Goal: Task Accomplishment & Management: Use online tool/utility

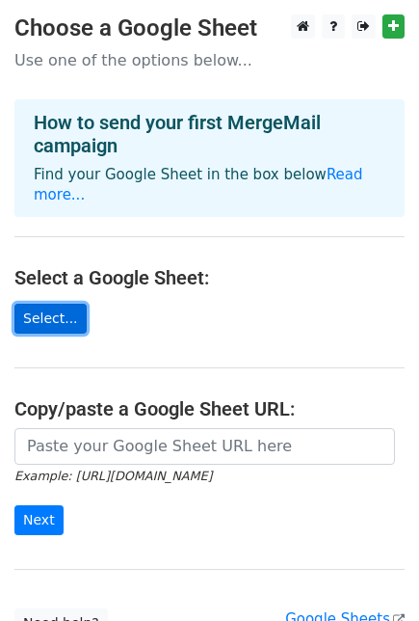
click at [58, 304] on link "Select..." at bounding box center [50, 319] width 72 height 30
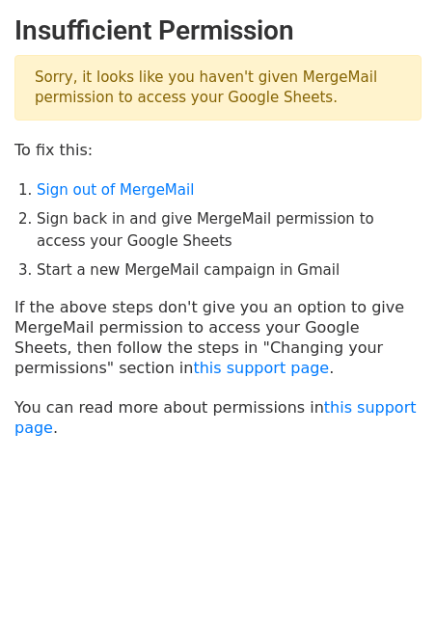
click at [141, 470] on body "Insufficient Permission Sorry, it looks like you haven't given MergeMail permis…" at bounding box center [218, 274] width 436 height 520
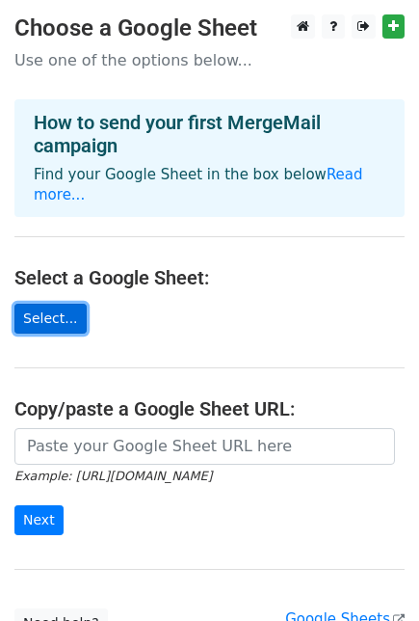
click at [59, 304] on link "Select..." at bounding box center [50, 319] width 72 height 30
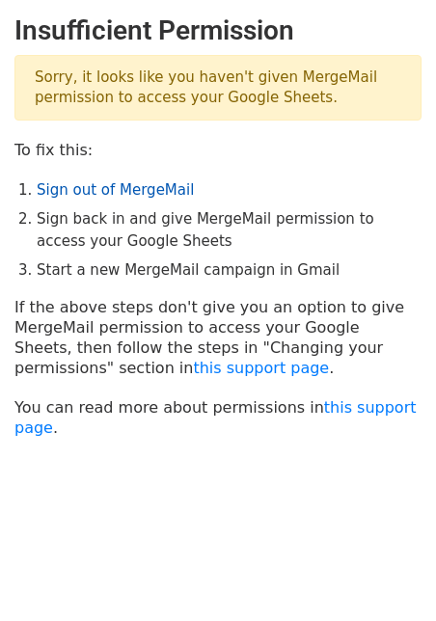
click at [119, 189] on link "Sign out of MergeMail" at bounding box center [115, 189] width 157 height 17
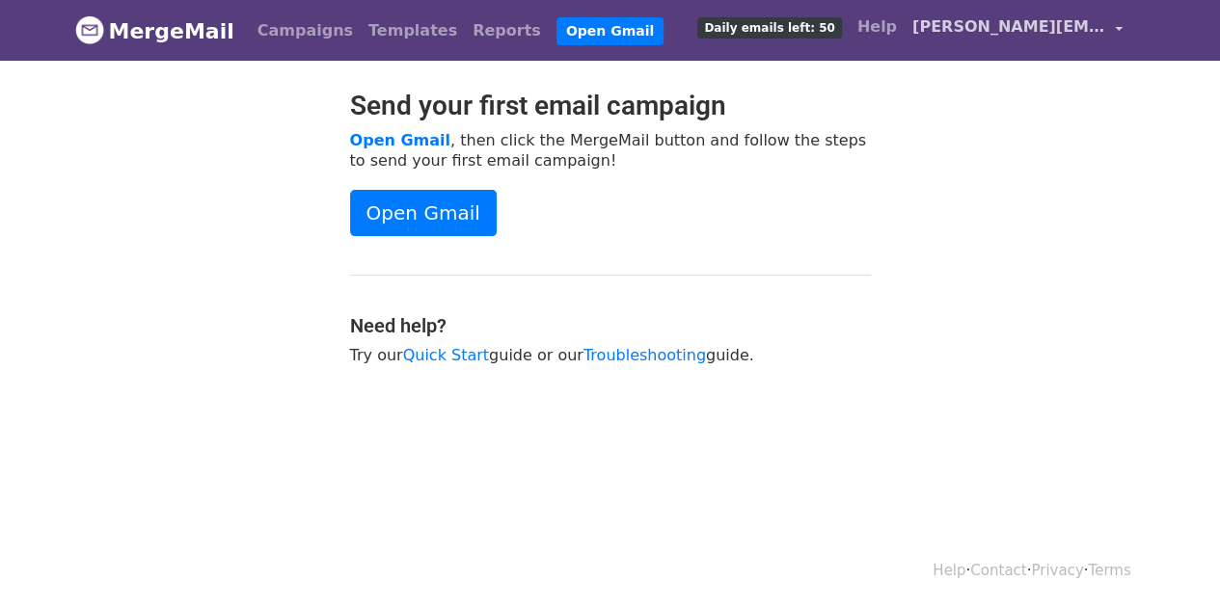
click at [990, 39] on link "[PERSON_NAME][EMAIL_ADDRESS][DOMAIN_NAME]" at bounding box center [1017, 30] width 226 height 45
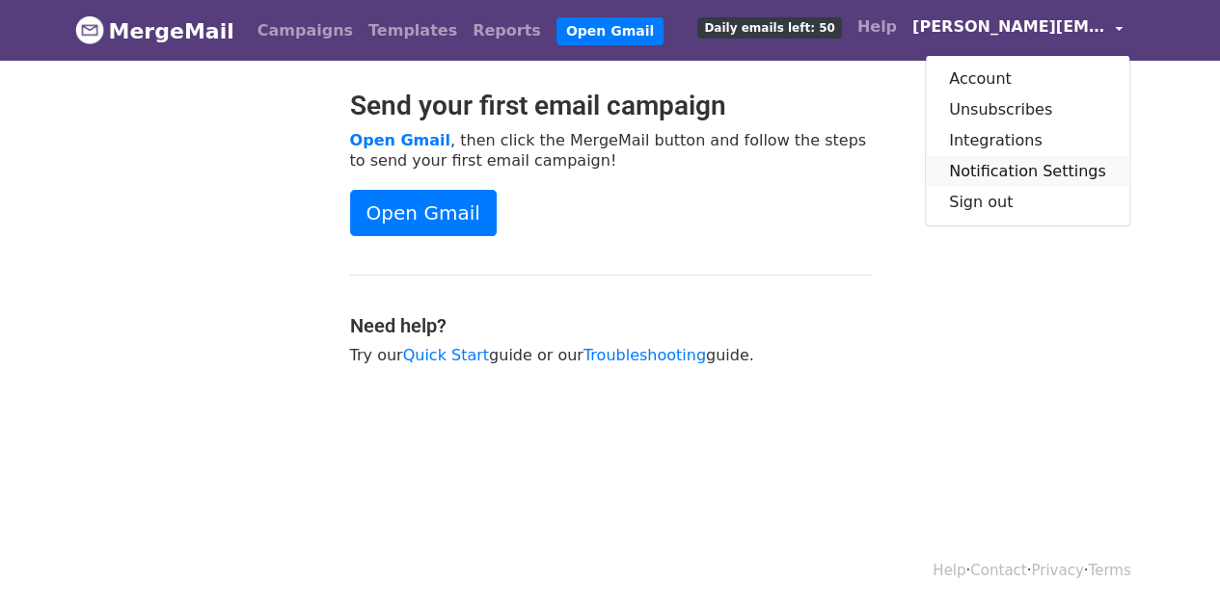
click at [982, 173] on link "Notification Settings" at bounding box center [1027, 171] width 203 height 31
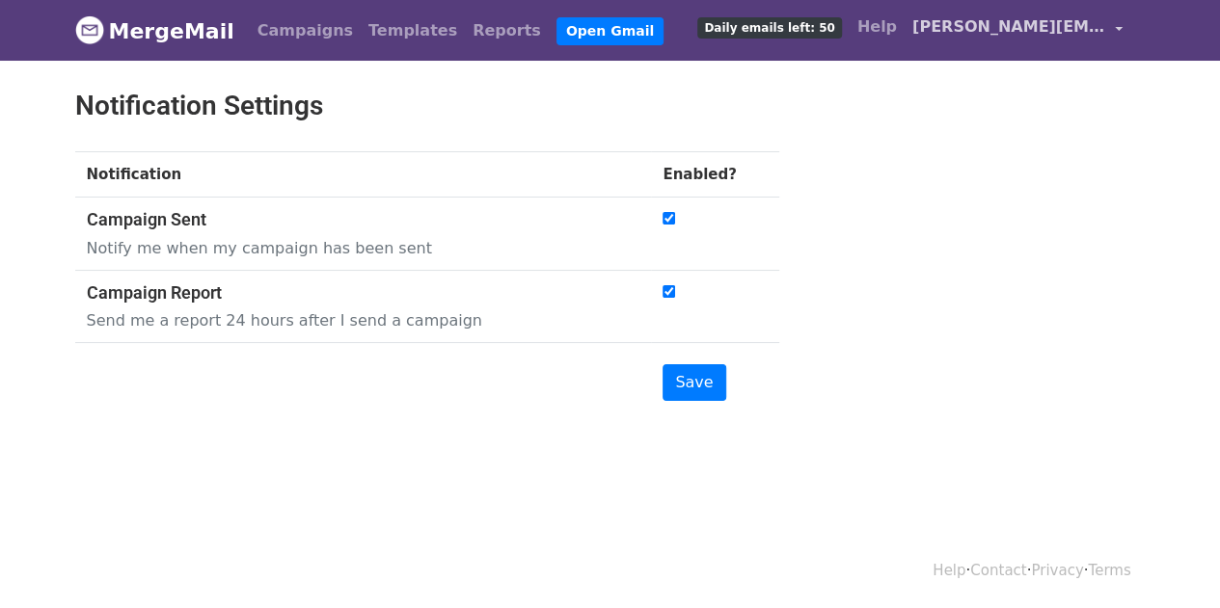
click at [1018, 18] on span "[PERSON_NAME][EMAIL_ADDRESS][DOMAIN_NAME]" at bounding box center [1008, 26] width 193 height 23
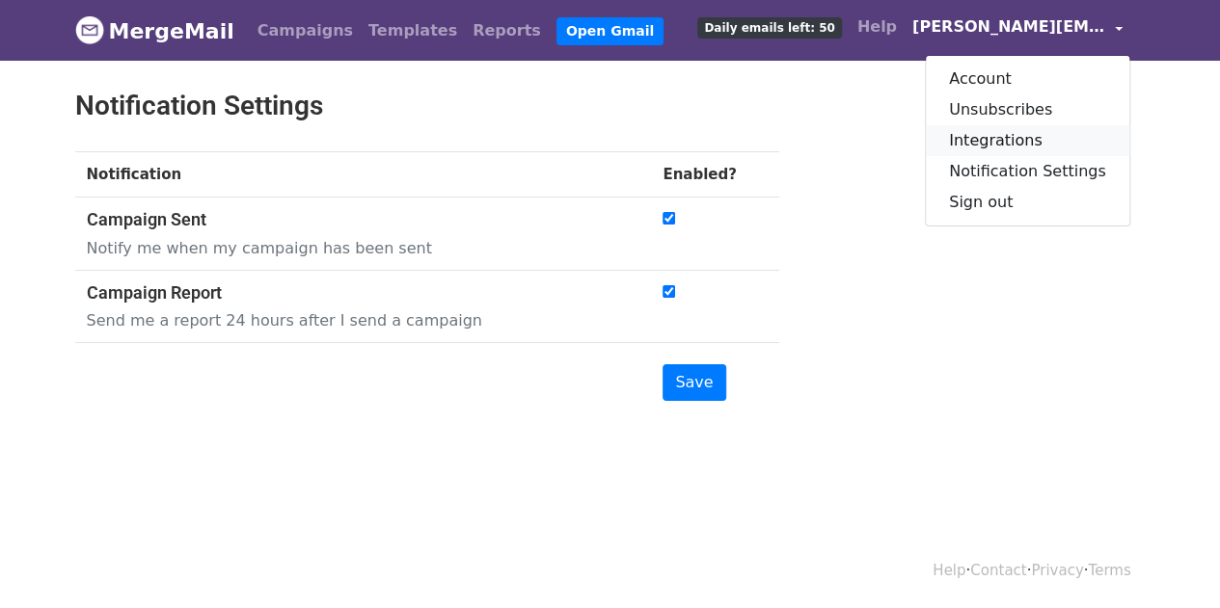
click at [986, 132] on link "Integrations" at bounding box center [1027, 140] width 203 height 31
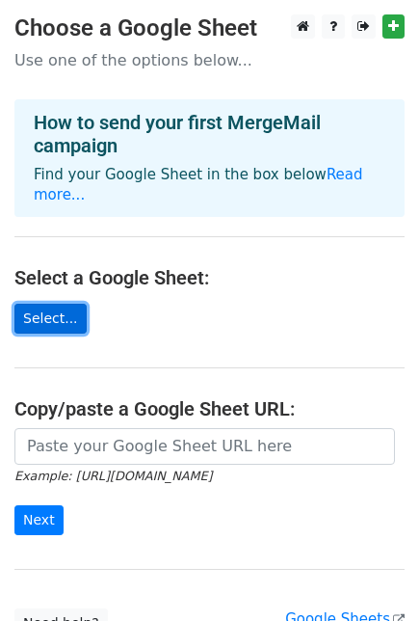
click at [61, 304] on link "Select..." at bounding box center [50, 319] width 72 height 30
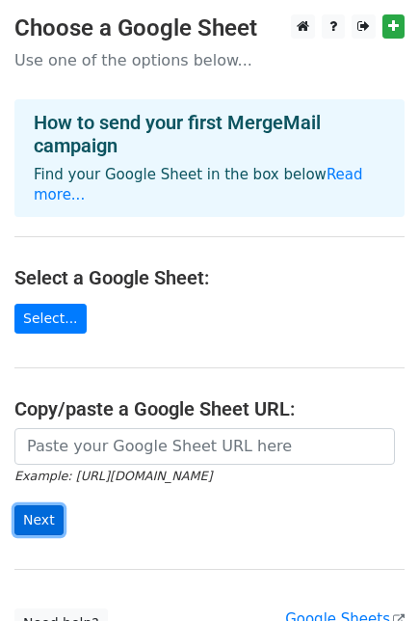
click at [47, 505] on input "Next" at bounding box center [38, 520] width 49 height 30
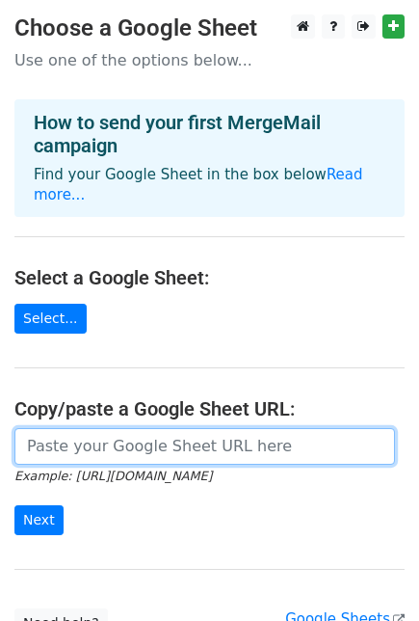
click at [126, 431] on input "url" at bounding box center [204, 446] width 381 height 37
click at [161, 428] on input "url" at bounding box center [204, 446] width 381 height 37
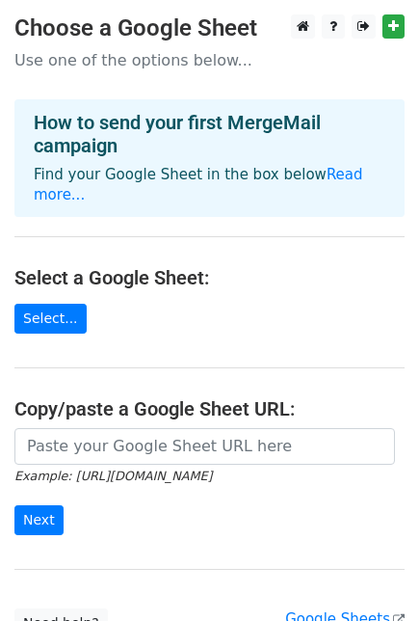
click at [168, 266] on h4 "Select a Google Sheet:" at bounding box center [209, 277] width 391 height 23
click at [61, 307] on link "Select..." at bounding box center [50, 319] width 72 height 30
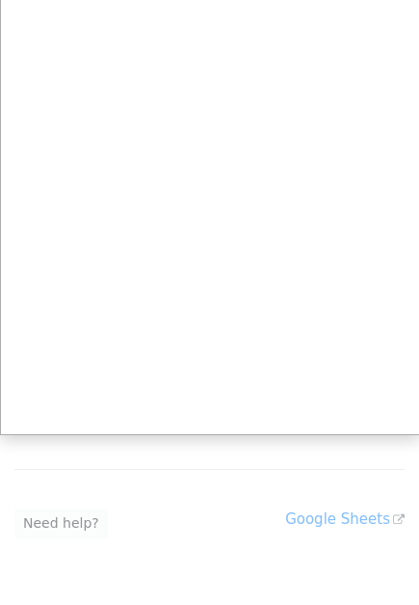
scroll to position [104, 0]
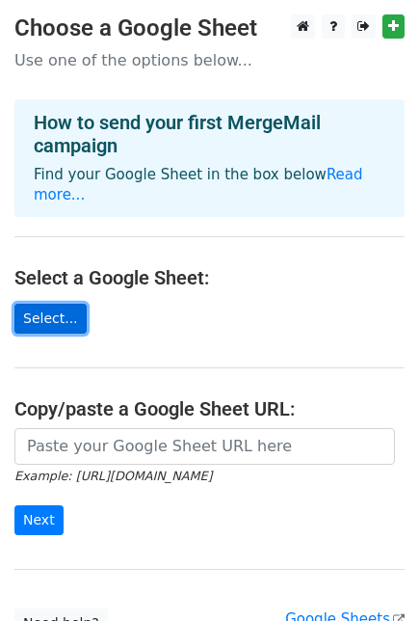
click at [55, 304] on link "Select..." at bounding box center [50, 319] width 72 height 30
